Goal: Check status: Check status

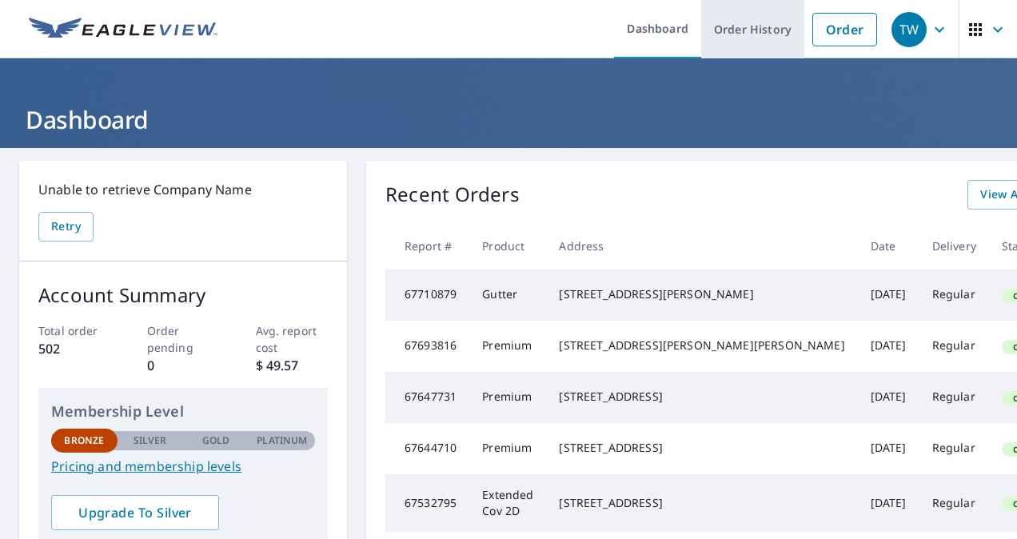
click at [760, 28] on link "Order History" at bounding box center [752, 29] width 103 height 58
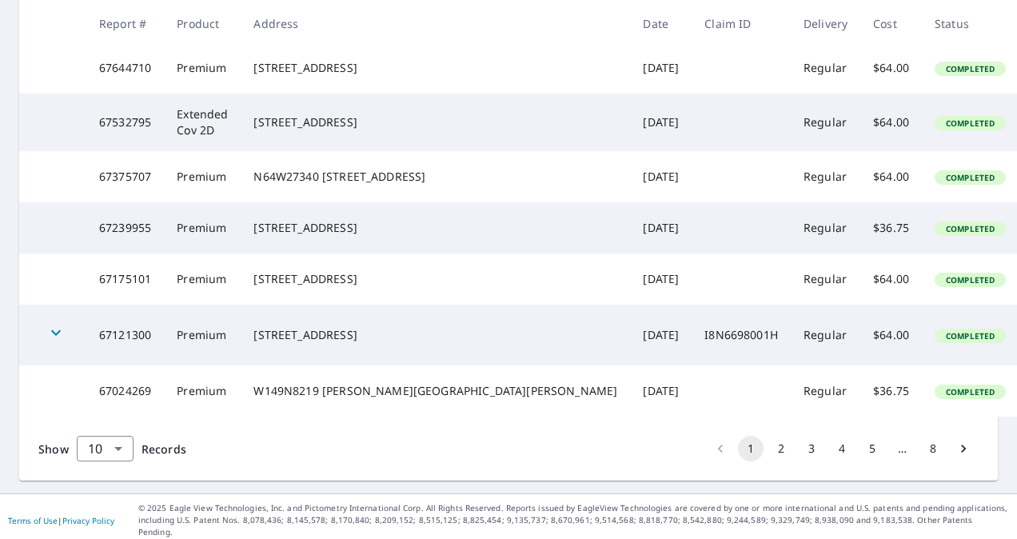
scroll to position [480, 0]
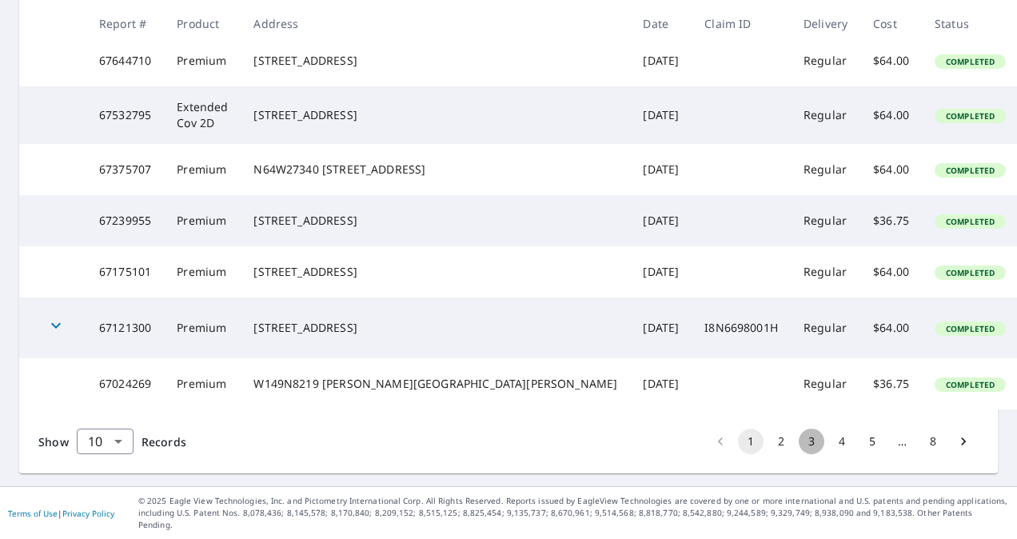
click at [799, 454] on button "3" at bounding box center [812, 442] width 26 height 26
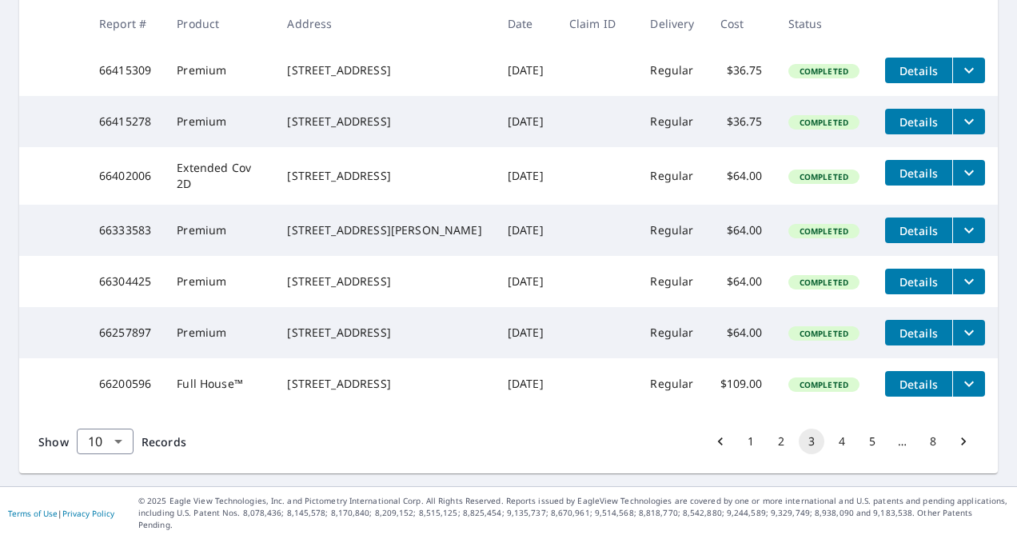
scroll to position [511, 0]
click at [833, 453] on button "4" at bounding box center [842, 442] width 26 height 26
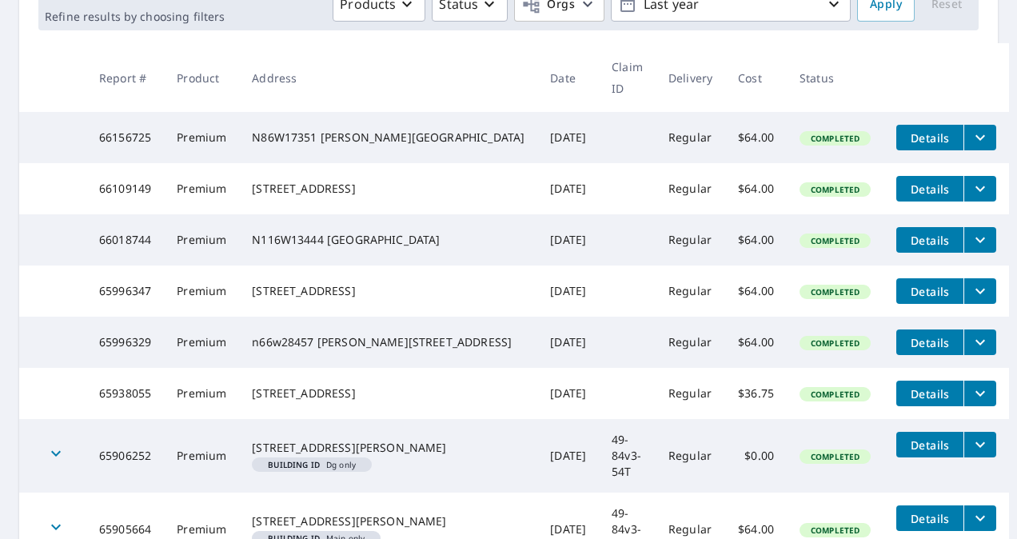
scroll to position [240, 0]
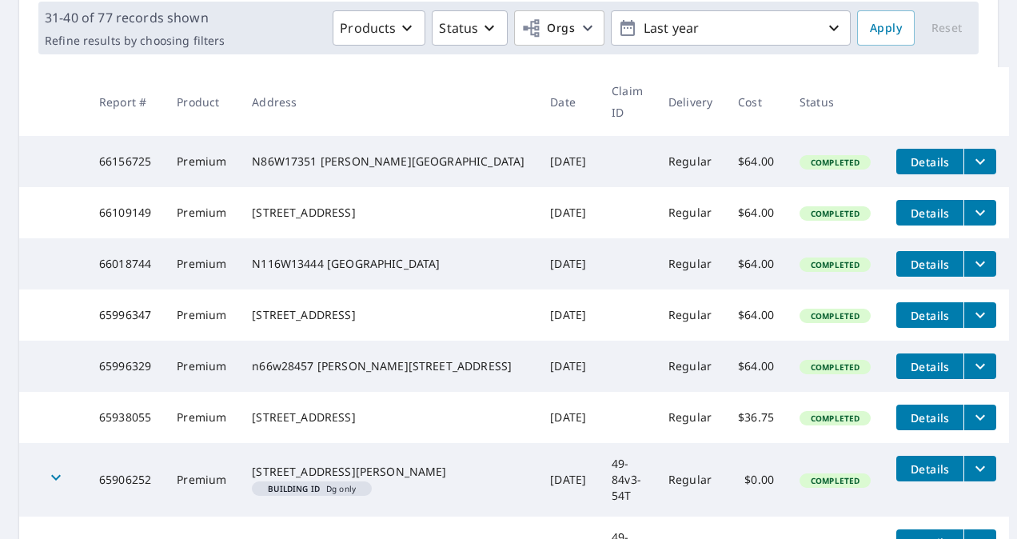
click at [971, 254] on icon "filesDropdownBtn-66018744" at bounding box center [980, 263] width 19 height 19
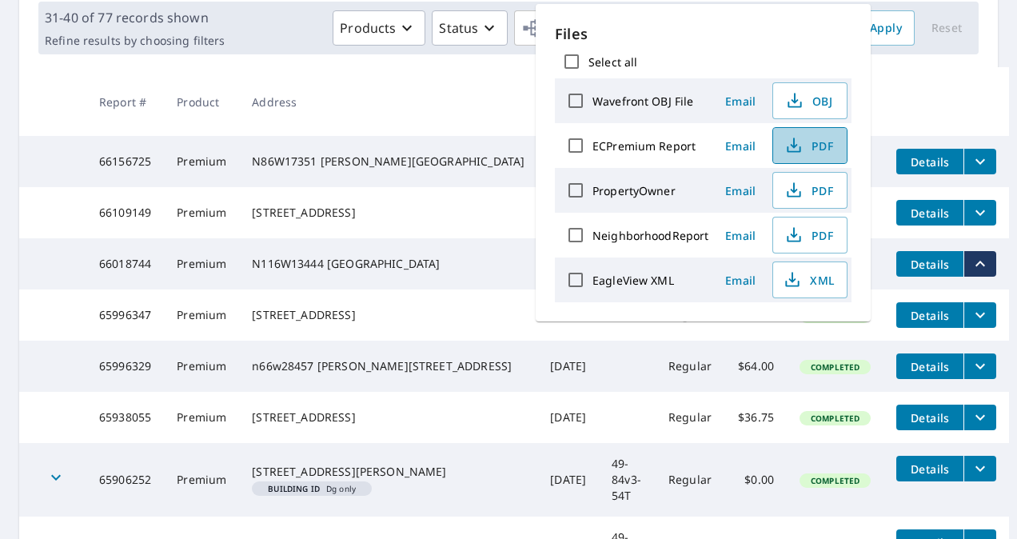
click at [816, 146] on span "PDF" at bounding box center [808, 145] width 51 height 19
